Goal: Transaction & Acquisition: Purchase product/service

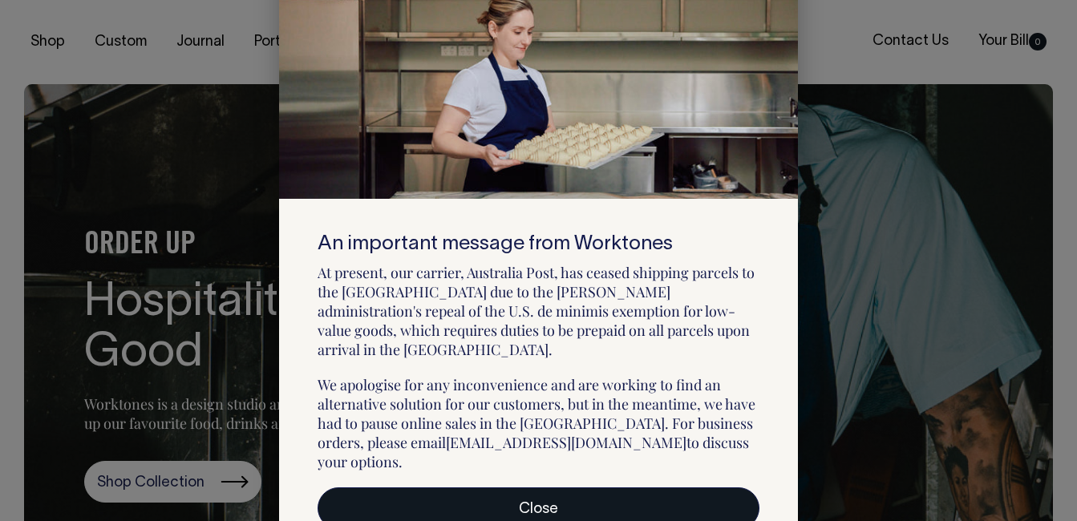
click at [536, 487] on link "Close" at bounding box center [539, 508] width 442 height 42
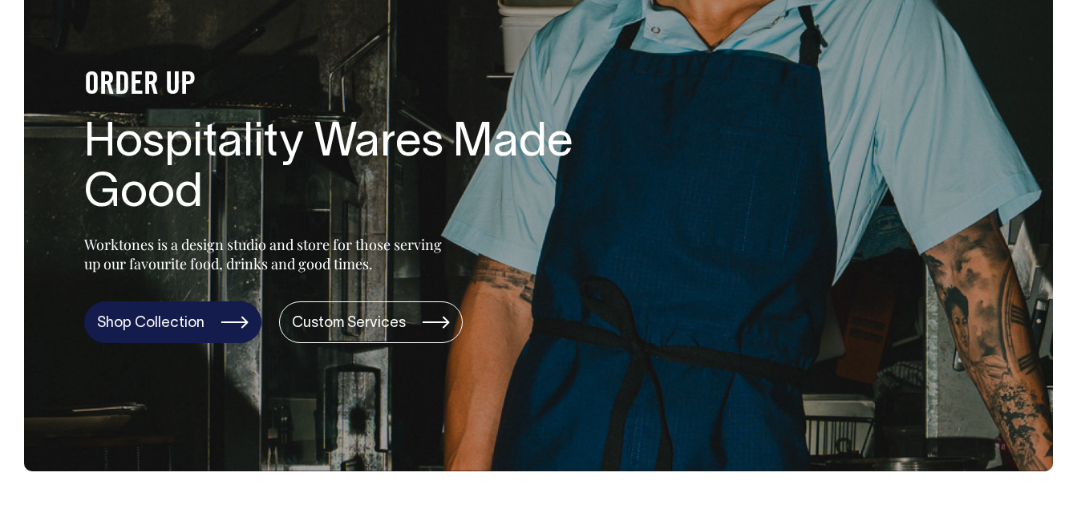
scroll to position [160, 0]
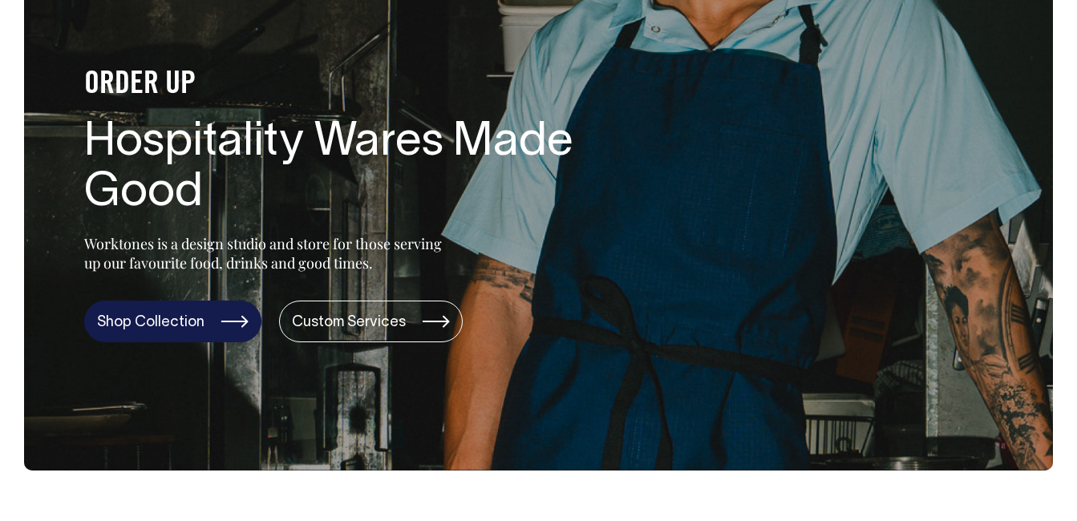
click at [178, 322] on link "Shop Collection" at bounding box center [172, 322] width 177 height 42
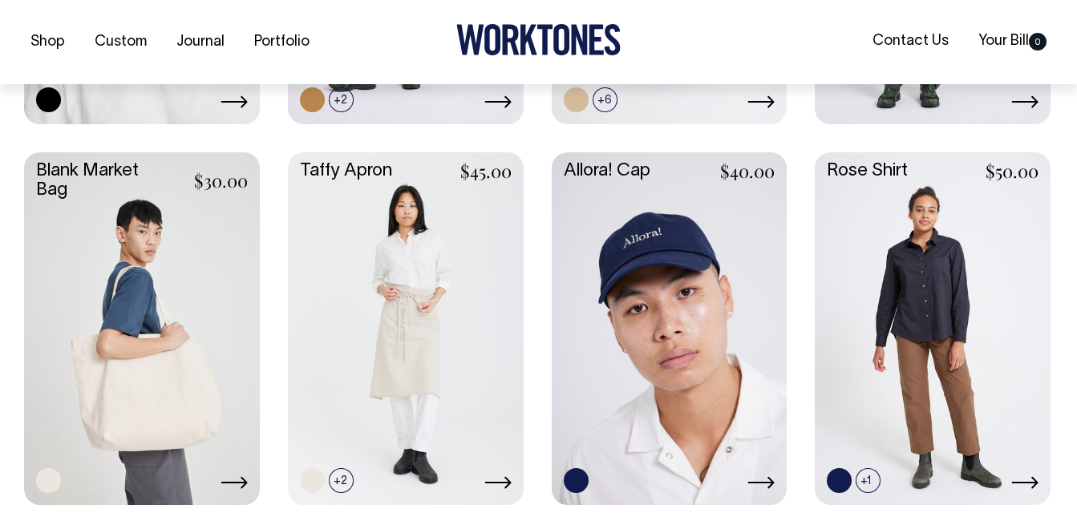
scroll to position [1844, 0]
click at [718, 252] on link at bounding box center [670, 327] width 236 height 350
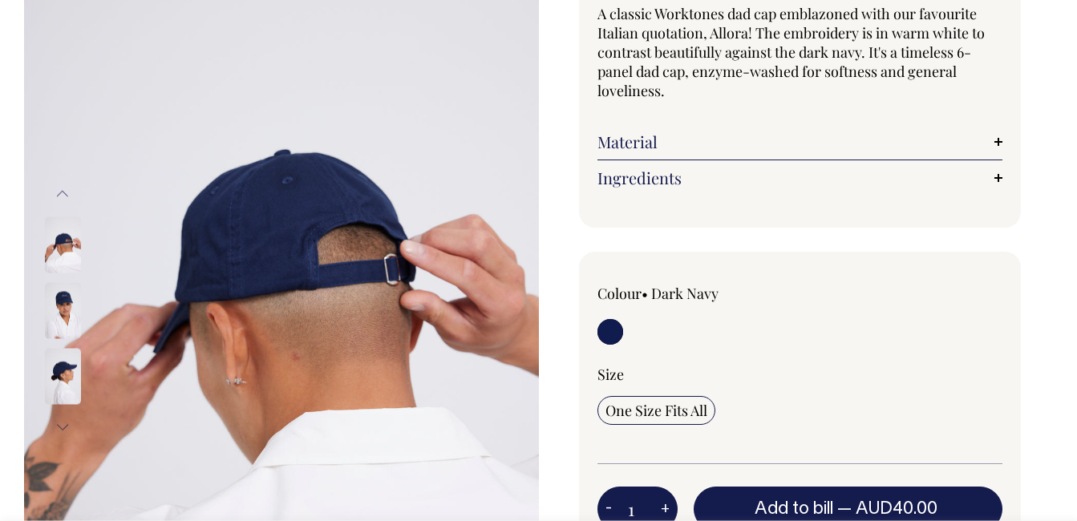
scroll to position [160, 0]
click at [59, 423] on button "Next" at bounding box center [63, 426] width 24 height 36
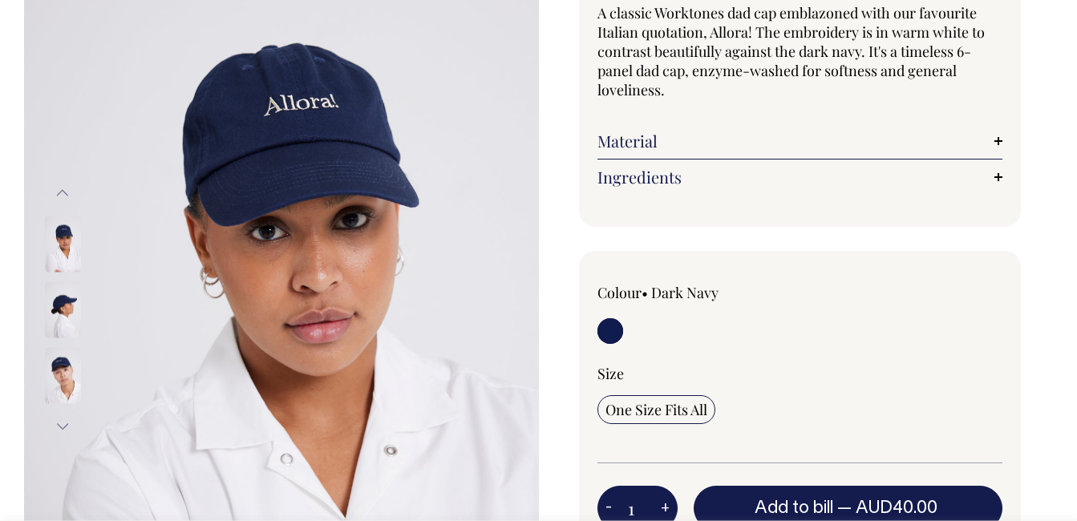
click at [59, 423] on button "Next" at bounding box center [63, 426] width 24 height 36
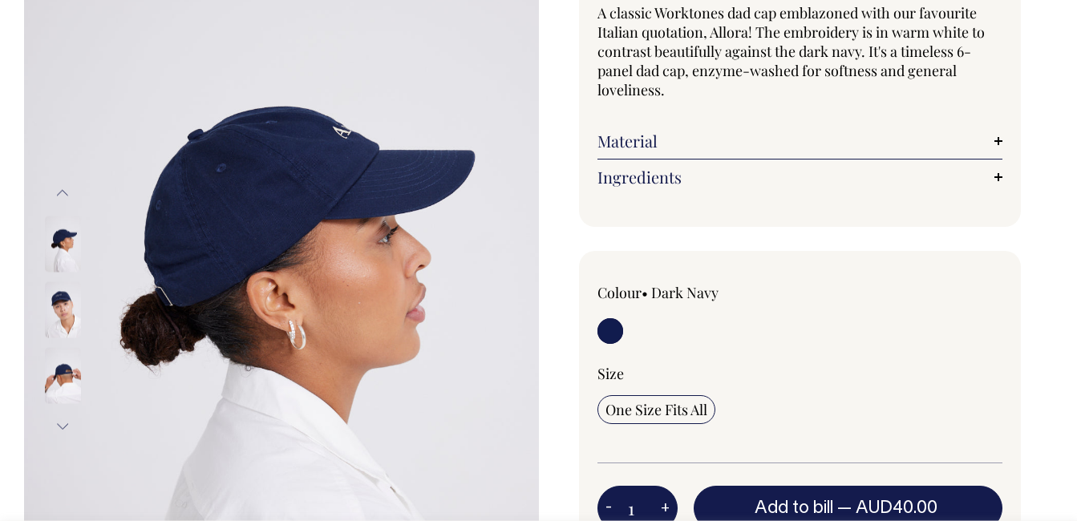
click at [59, 423] on button "Next" at bounding box center [63, 426] width 24 height 36
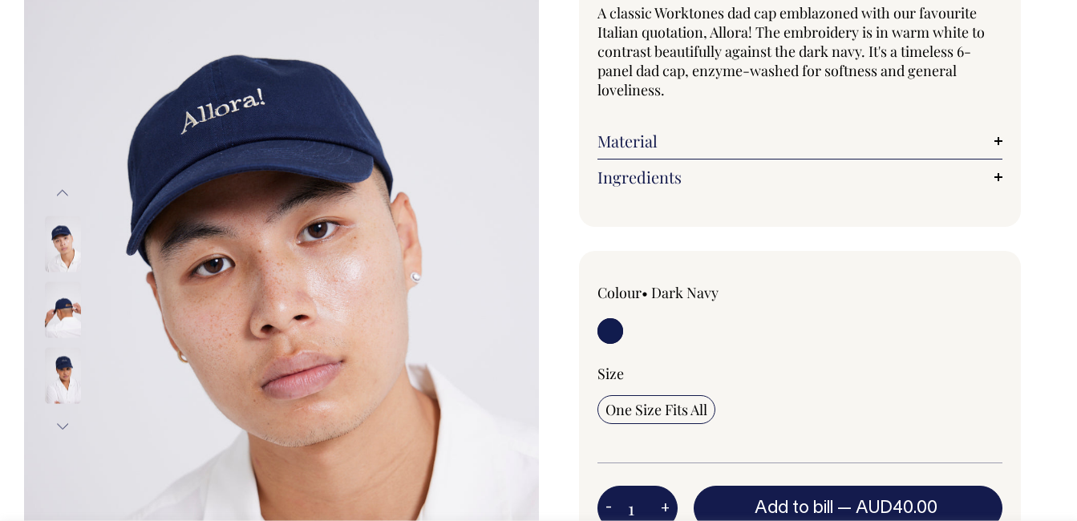
click at [59, 423] on button "Next" at bounding box center [63, 426] width 24 height 36
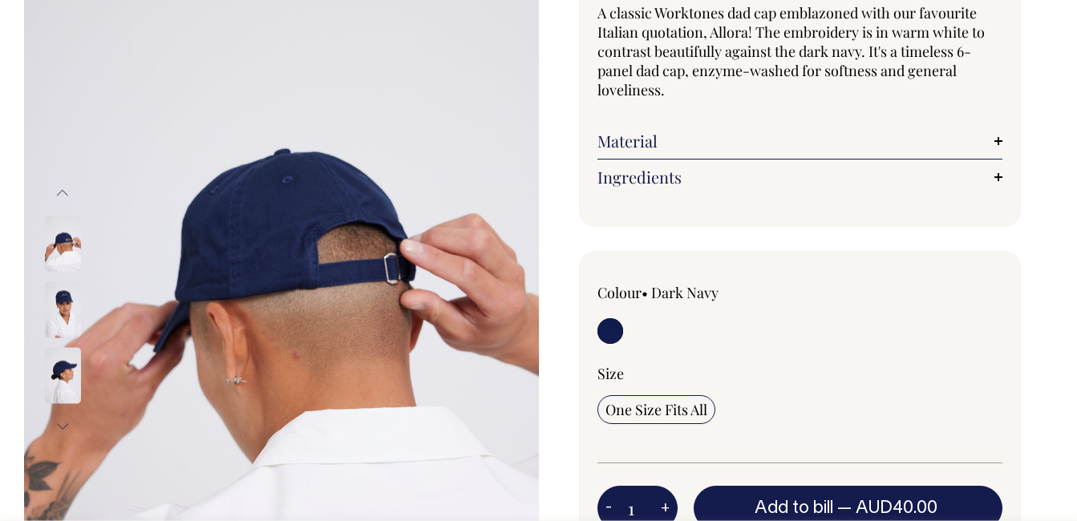
click at [59, 423] on button "Next" at bounding box center [63, 426] width 24 height 36
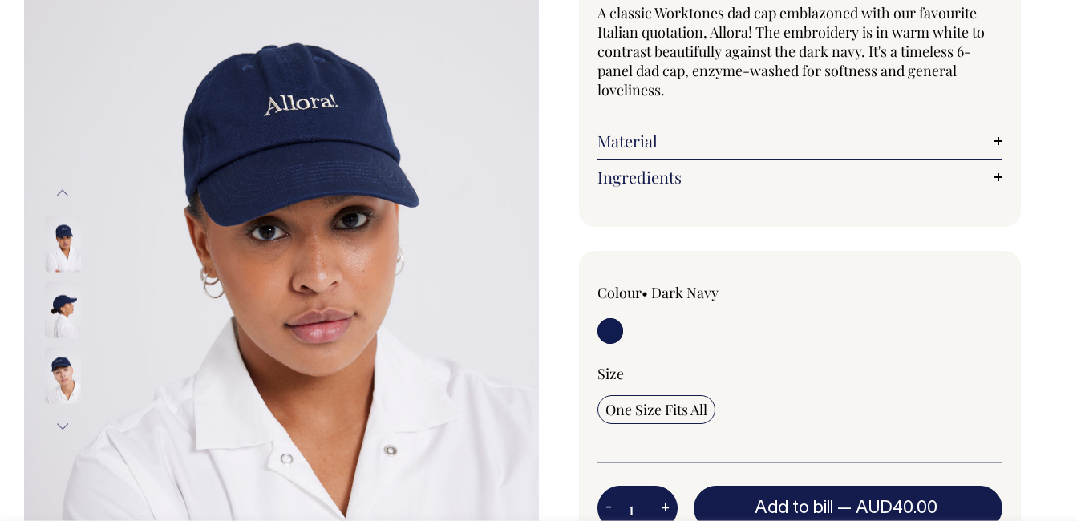
click at [59, 423] on button "Next" at bounding box center [63, 426] width 24 height 36
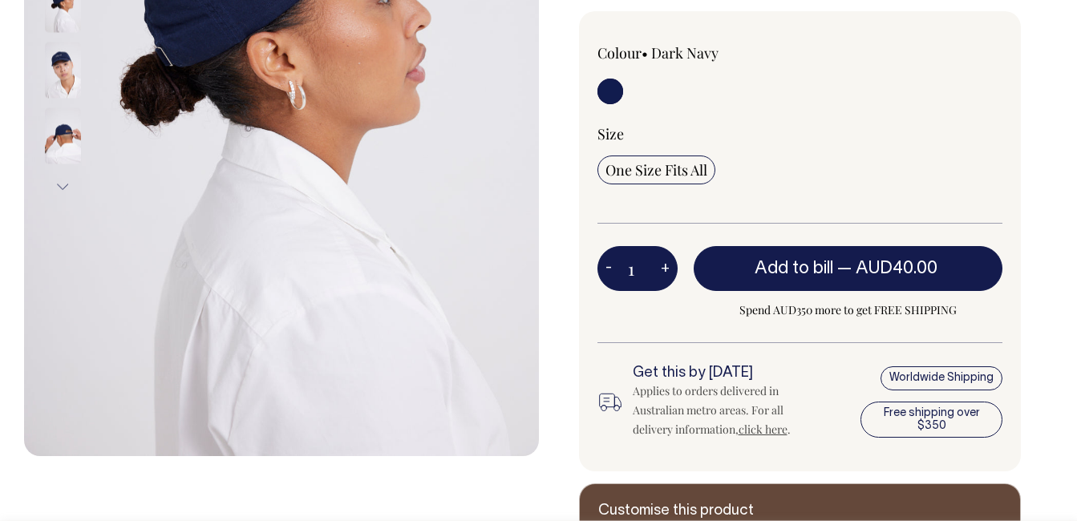
scroll to position [401, 0]
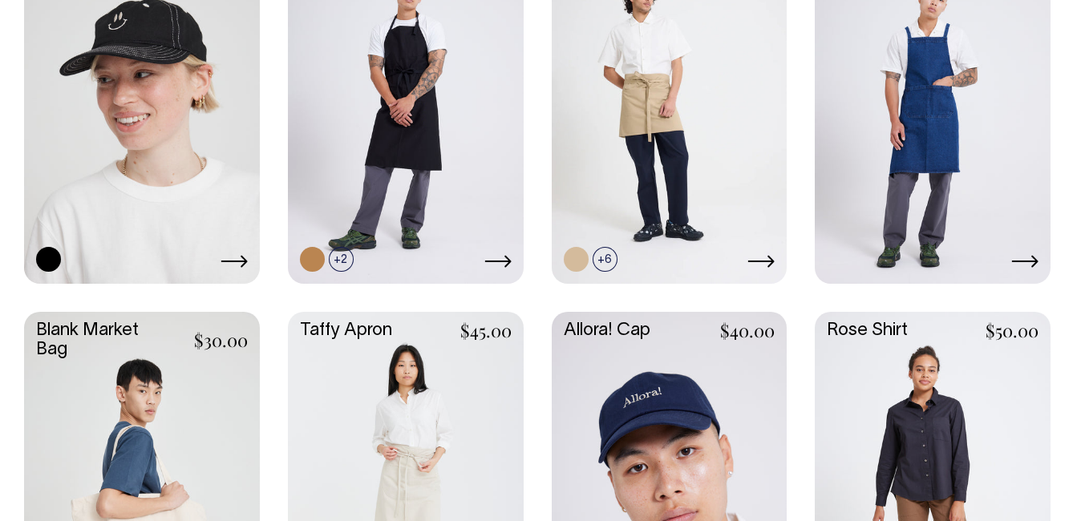
scroll to position [1683, 0]
click at [695, 407] on link at bounding box center [670, 488] width 236 height 350
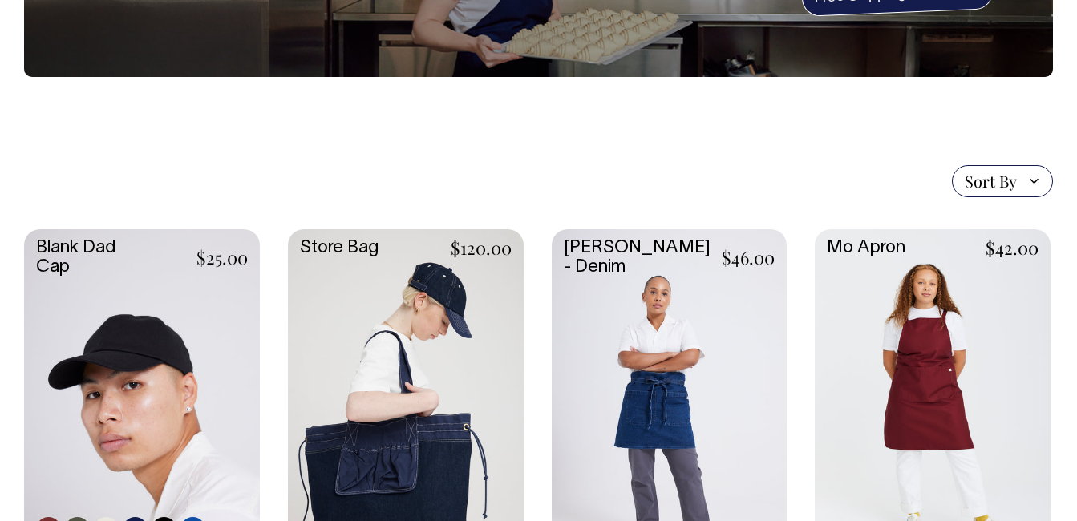
scroll to position [240, 0]
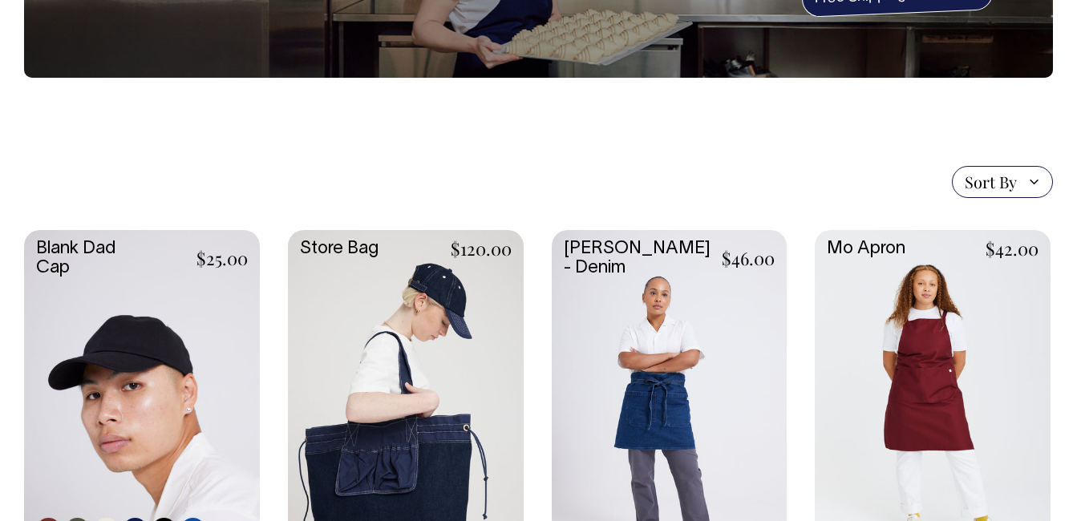
click at [188, 346] on link at bounding box center [142, 405] width 236 height 350
